Goal: Information Seeking & Learning: Learn about a topic

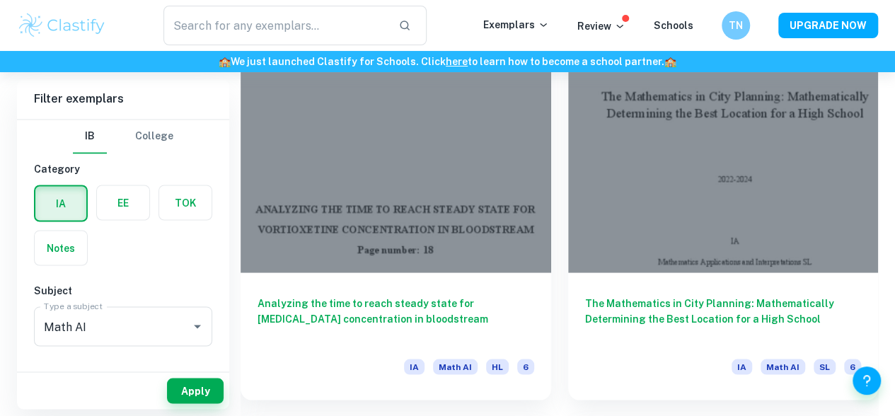
scroll to position [1197, 0]
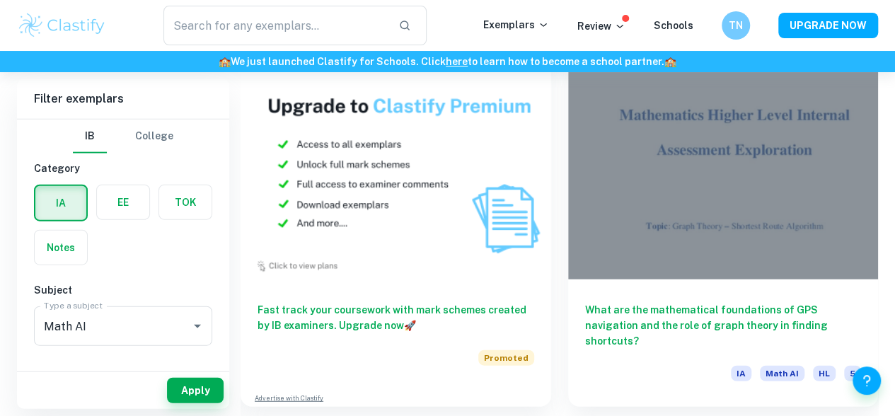
scroll to position [1562, 0]
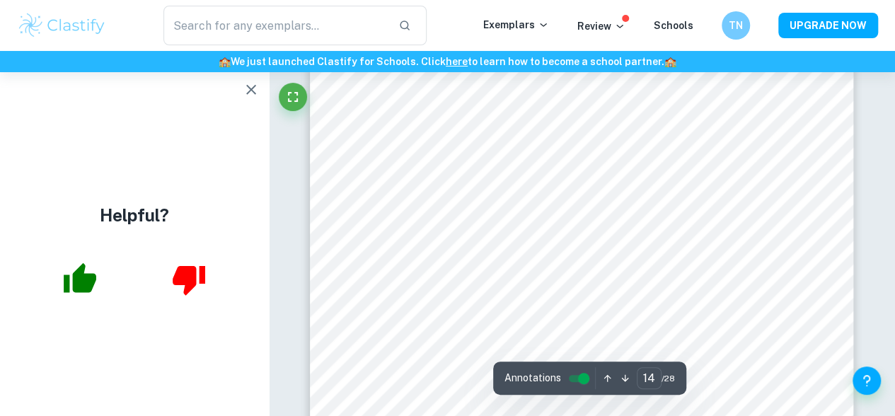
scroll to position [9761, 0]
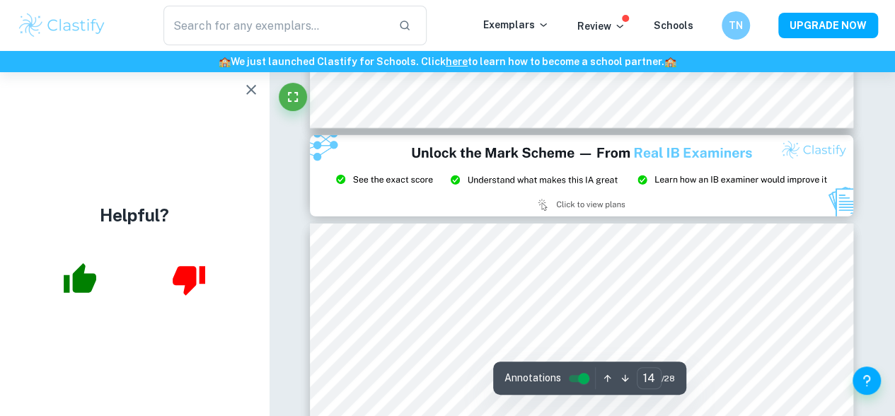
type input "15"
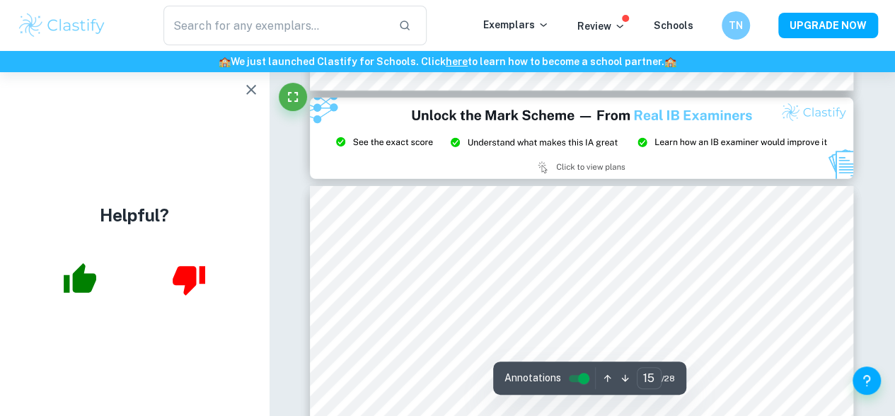
scroll to position [10187, 0]
